Goal: Task Accomplishment & Management: Manage account settings

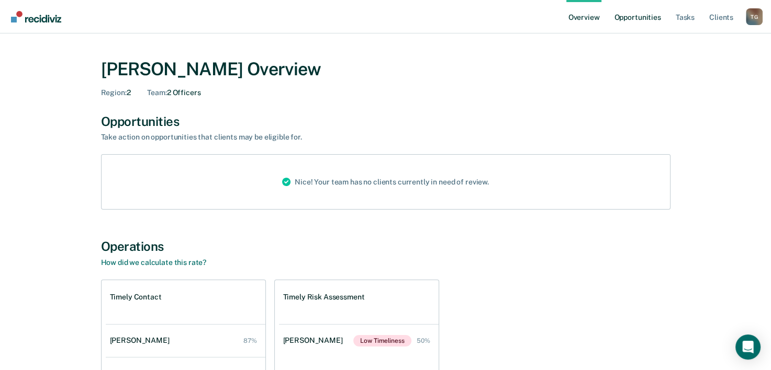
click at [653, 21] on link "Opportunities" at bounding box center [637, 16] width 51 height 33
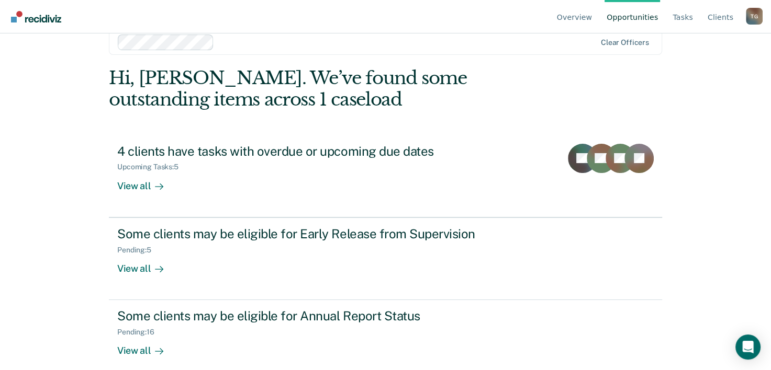
scroll to position [32, 0]
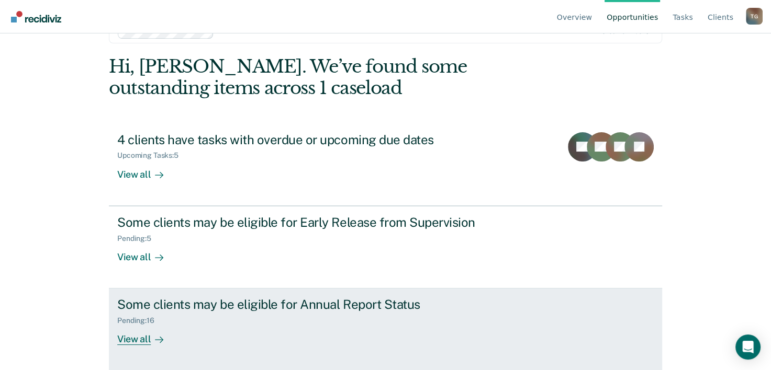
click at [151, 340] on div at bounding box center [157, 340] width 13 height 12
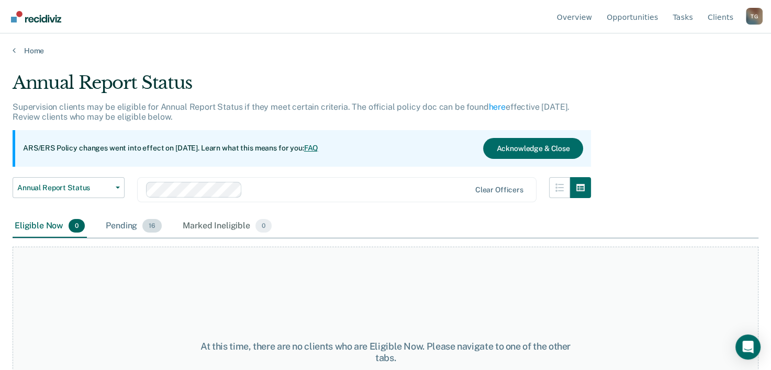
click at [118, 225] on div "Pending 16" at bounding box center [134, 226] width 60 height 23
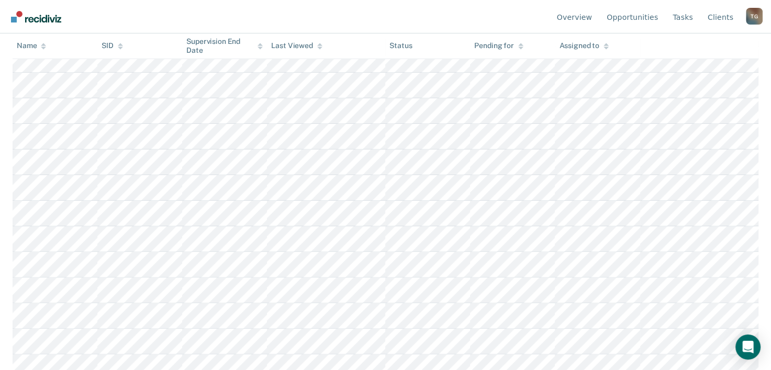
scroll to position [303, 0]
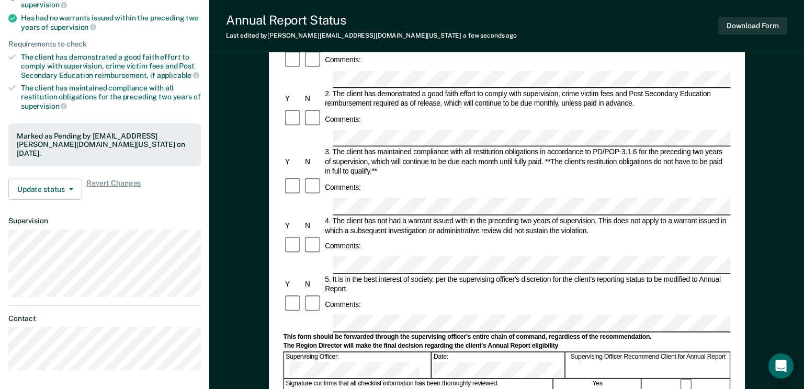
scroll to position [157, 0]
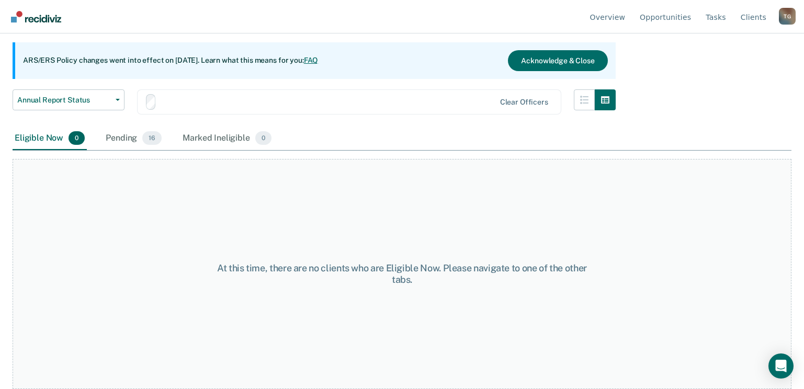
scroll to position [88, 0]
click at [128, 139] on div "Pending 16" at bounding box center [134, 138] width 60 height 23
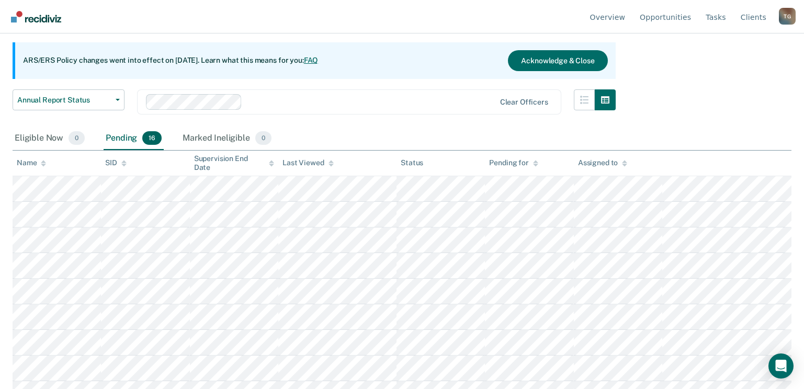
scroll to position [285, 0]
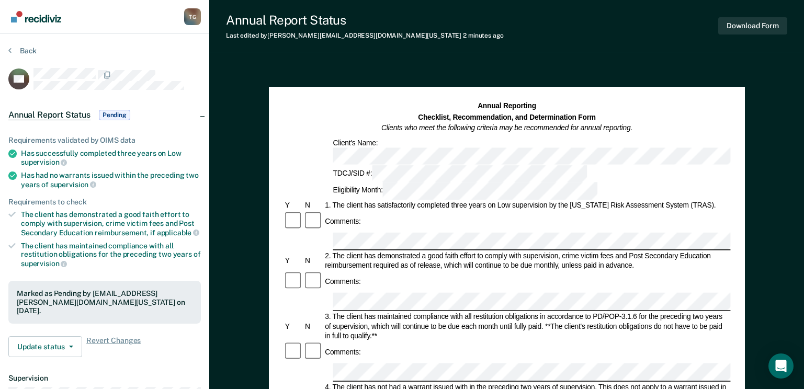
scroll to position [88, 0]
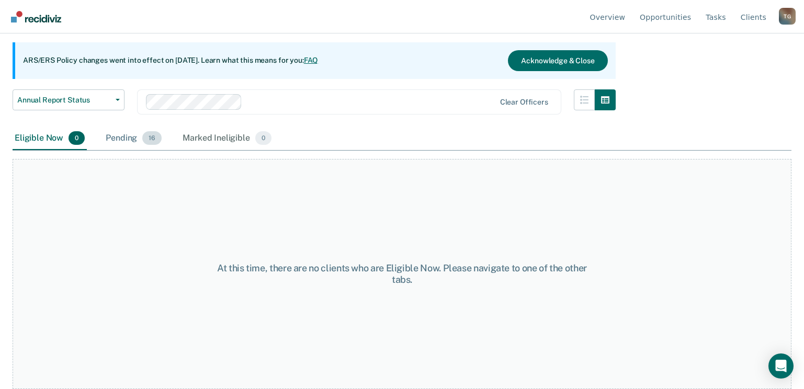
click at [121, 138] on div "Pending 16" at bounding box center [134, 138] width 60 height 23
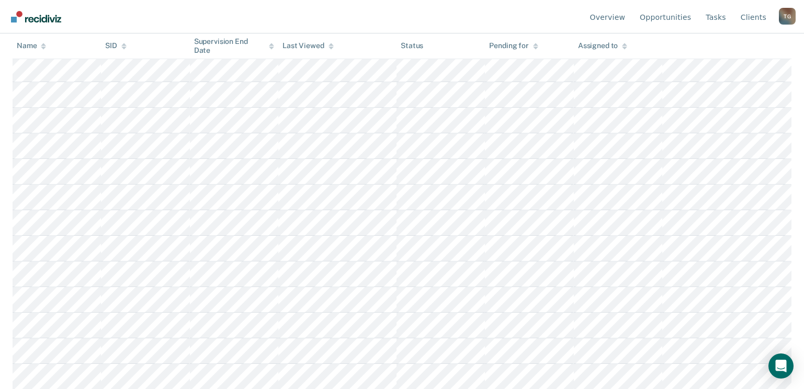
scroll to position [285, 0]
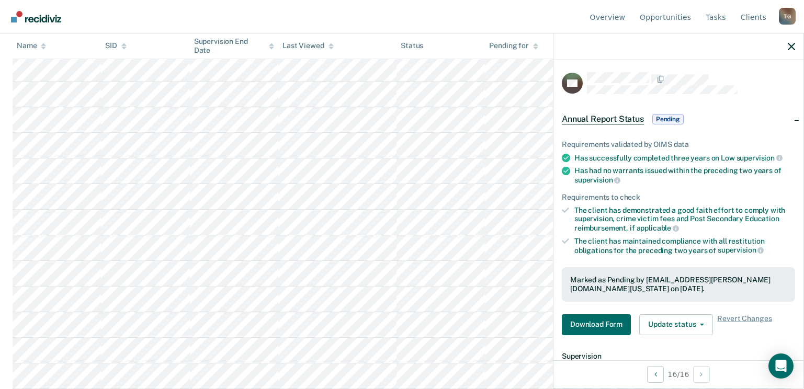
click at [673, 117] on span "Pending" at bounding box center [667, 119] width 31 height 10
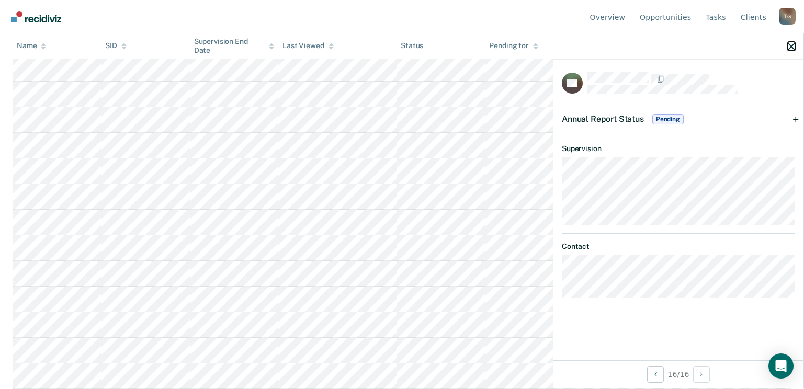
click at [778, 44] on icon "button" at bounding box center [791, 46] width 7 height 7
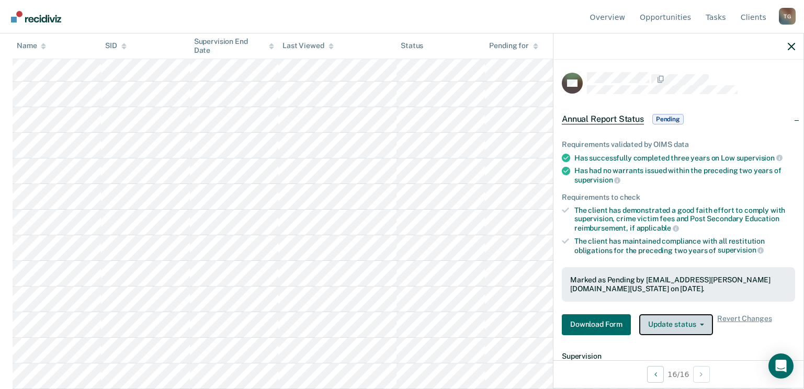
click at [704, 322] on button "Update status" at bounding box center [676, 324] width 74 height 21
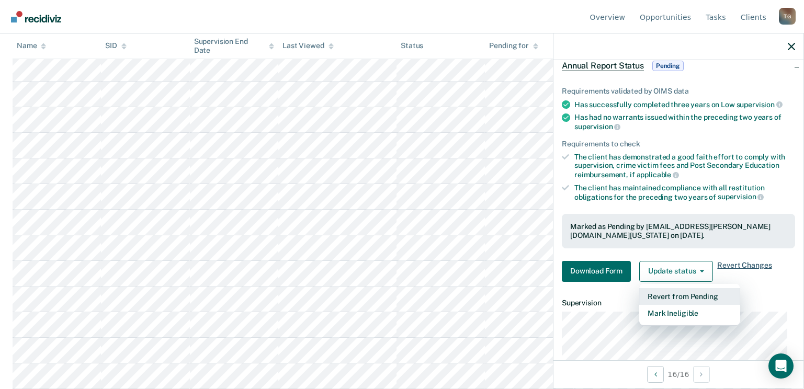
scroll to position [105, 0]
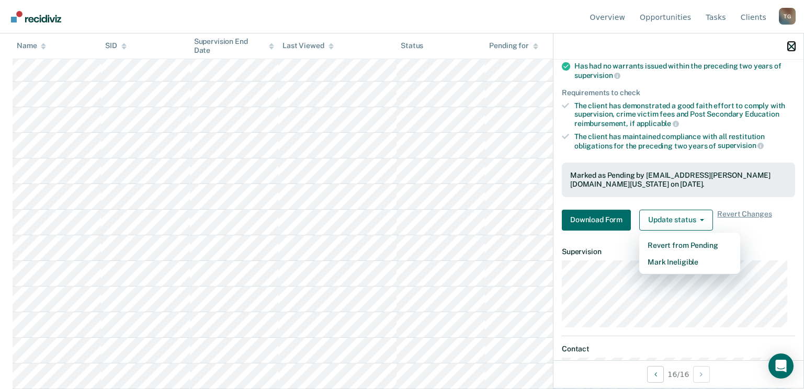
click at [778, 43] on icon "button" at bounding box center [791, 46] width 7 height 7
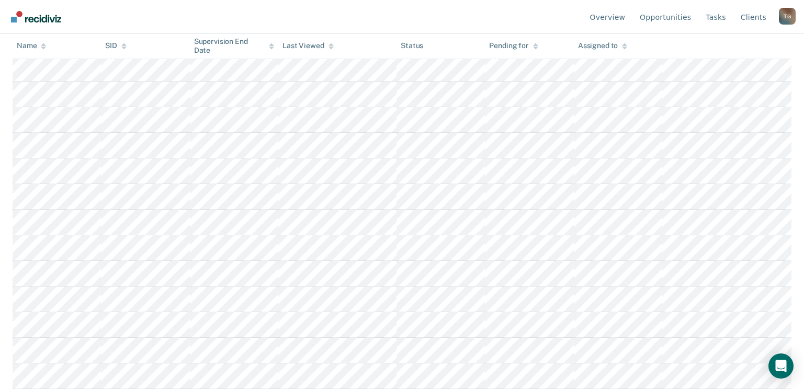
scroll to position [14, 0]
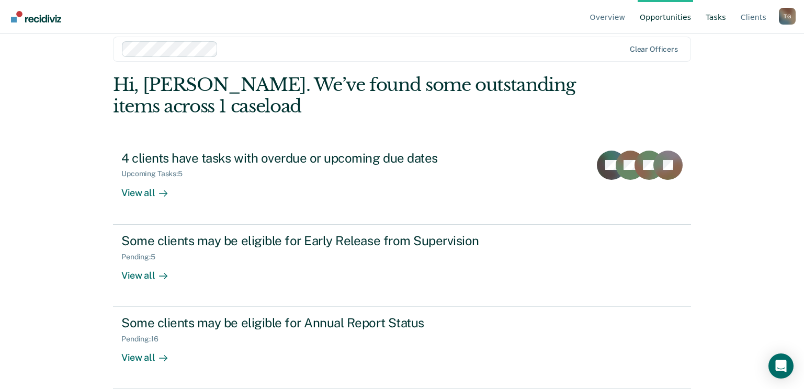
click at [715, 15] on link "Tasks" at bounding box center [716, 16] width 25 height 33
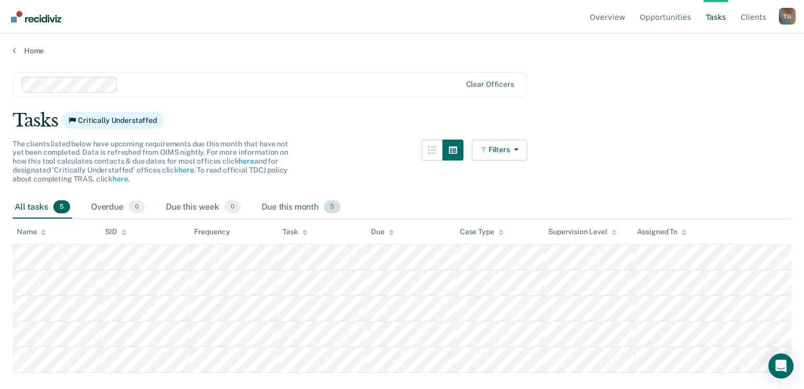
click at [277, 204] on div "Due this month 5" at bounding box center [301, 207] width 83 height 23
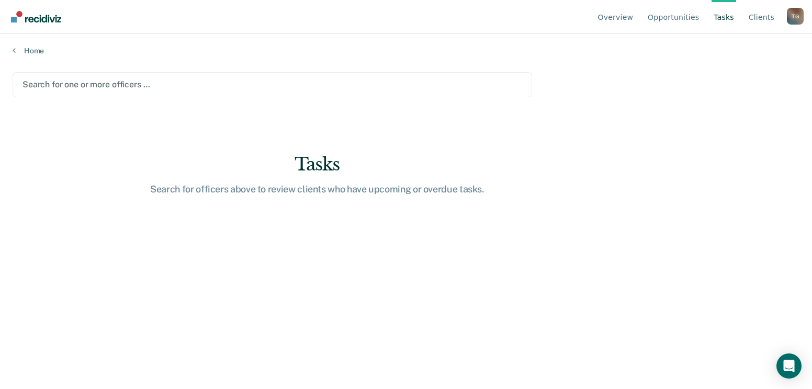
click at [111, 83] on div at bounding box center [272, 84] width 500 height 12
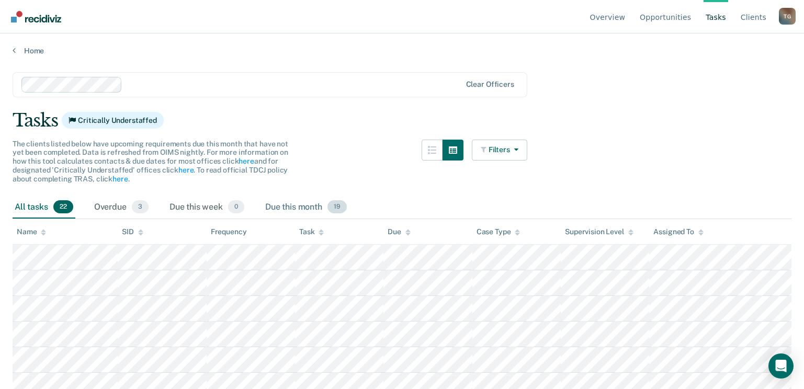
click at [291, 206] on div "Due this month 19" at bounding box center [306, 207] width 86 height 23
click at [119, 209] on div "Overdue 3" at bounding box center [121, 207] width 59 height 23
